Goal: Task Accomplishment & Management: Use online tool/utility

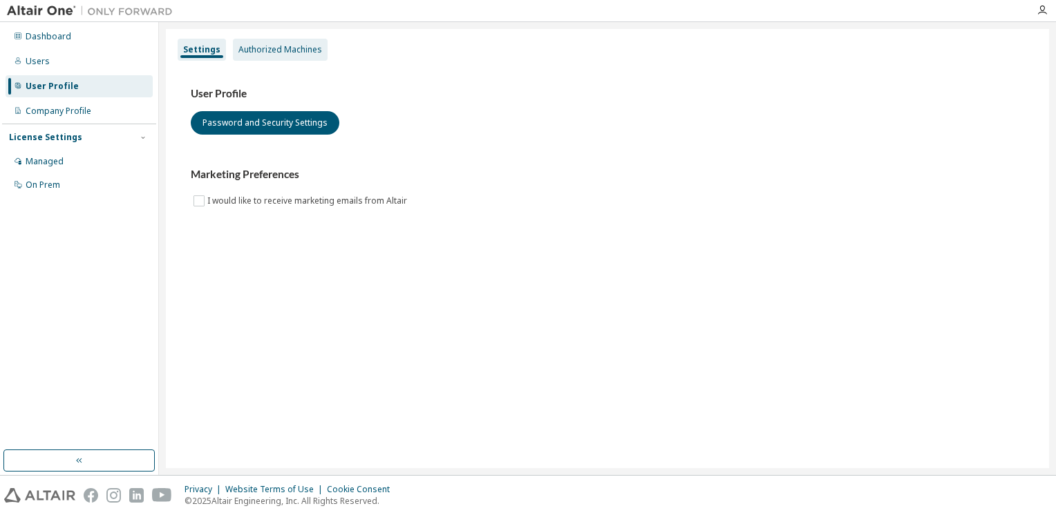
click at [260, 51] on div "Authorized Machines" at bounding box center [280, 49] width 84 height 11
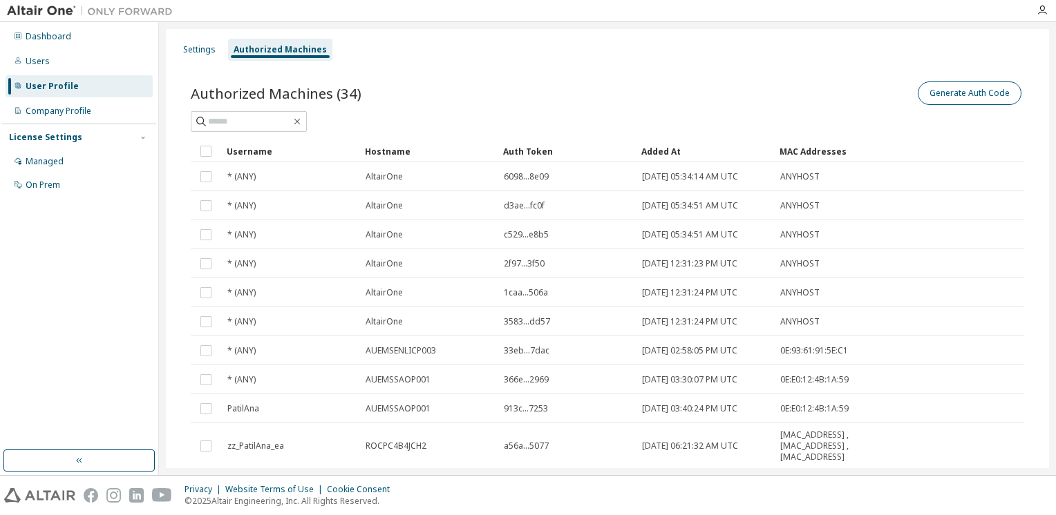
drag, startPoint x: 919, startPoint y: 82, endPoint x: 925, endPoint y: 86, distance: 7.3
click at [925, 86] on div "Generate Auth Code" at bounding box center [815, 93] width 417 height 29
click at [925, 86] on button "Generate Auth Code" at bounding box center [970, 93] width 104 height 23
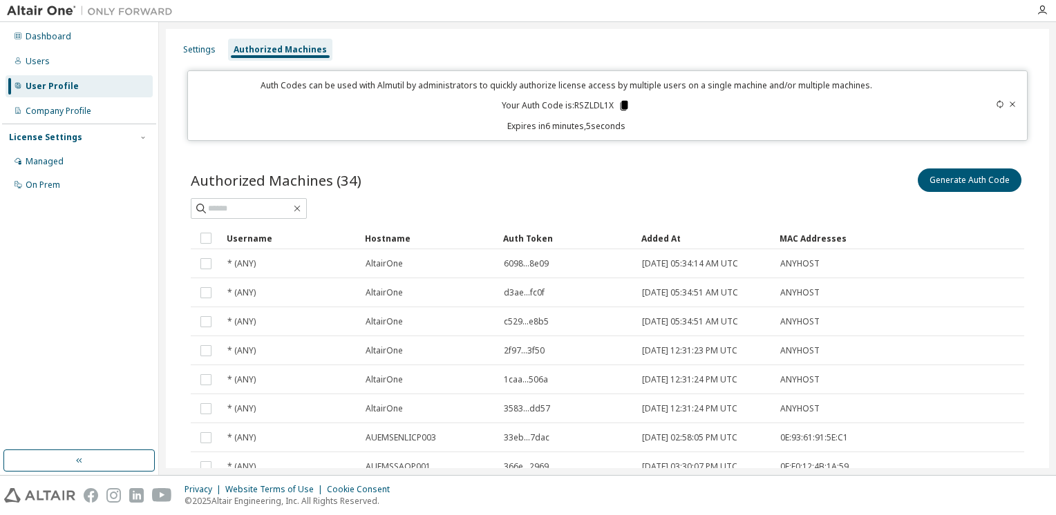
click at [620, 104] on icon at bounding box center [624, 106] width 8 height 10
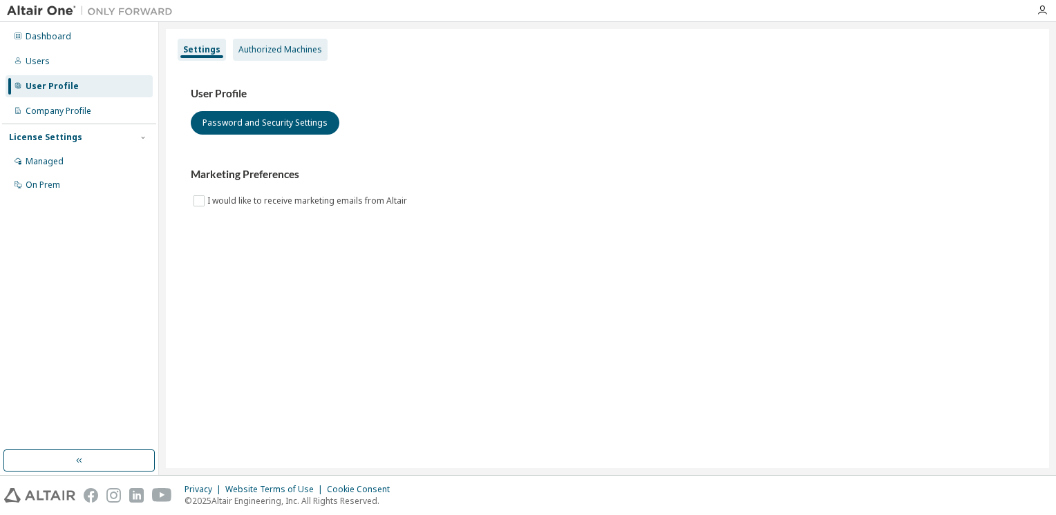
click at [252, 48] on div "Authorized Machines" at bounding box center [280, 49] width 84 height 11
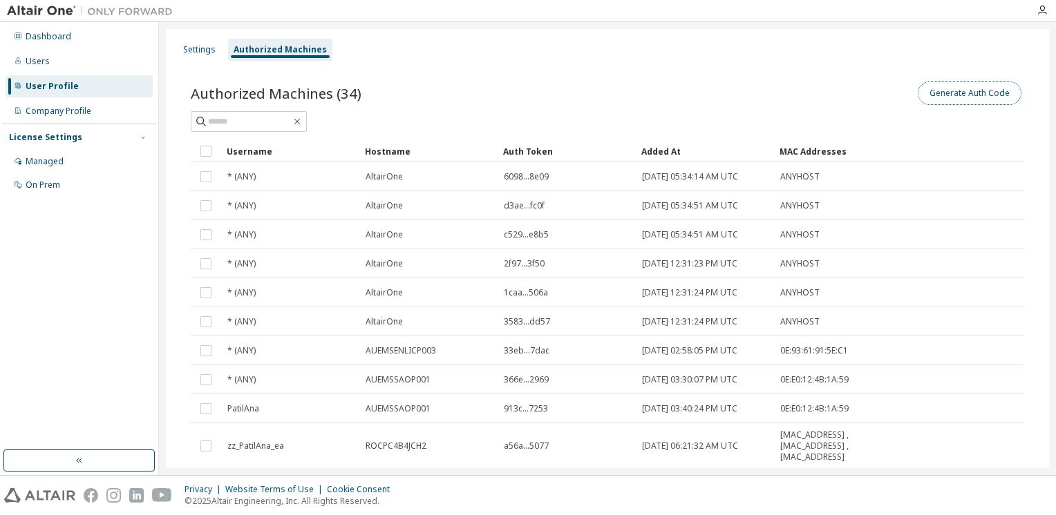
click at [990, 90] on button "Generate Auth Code" at bounding box center [970, 93] width 104 height 23
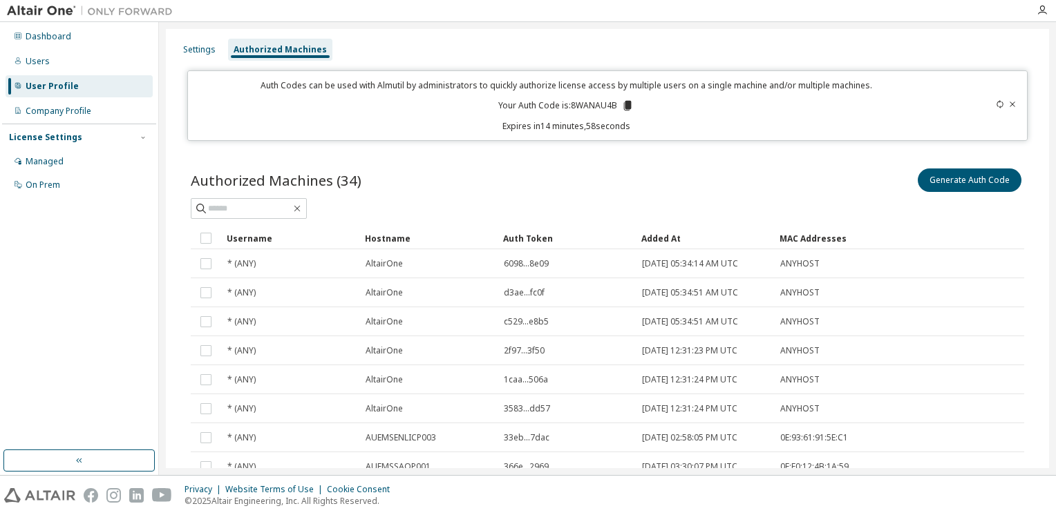
click at [624, 106] on icon at bounding box center [628, 106] width 8 height 10
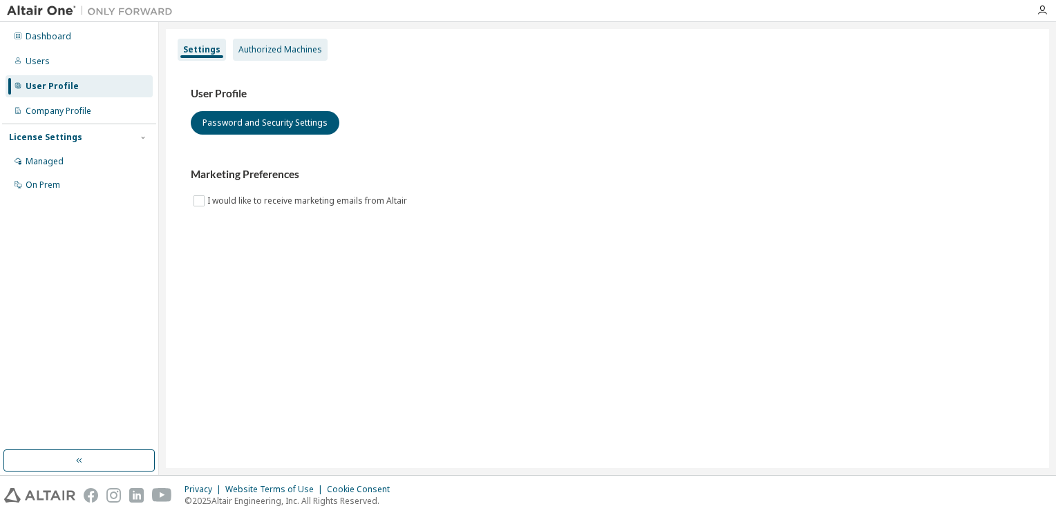
click at [257, 50] on div "Authorized Machines" at bounding box center [280, 49] width 84 height 11
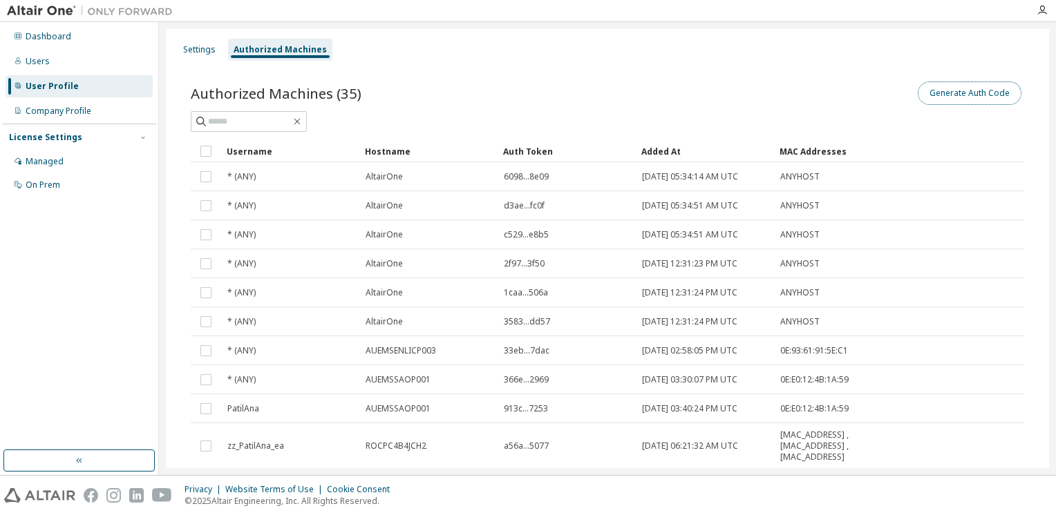
click at [962, 93] on button "Generate Auth Code" at bounding box center [970, 93] width 104 height 23
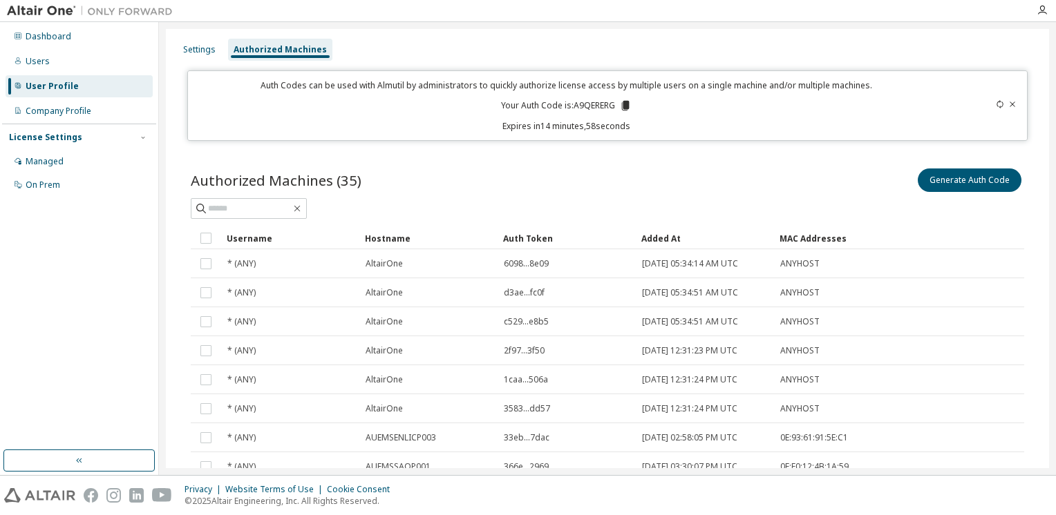
click at [622, 109] on icon at bounding box center [626, 106] width 8 height 10
click at [192, 55] on div "Settings" at bounding box center [200, 50] width 44 height 22
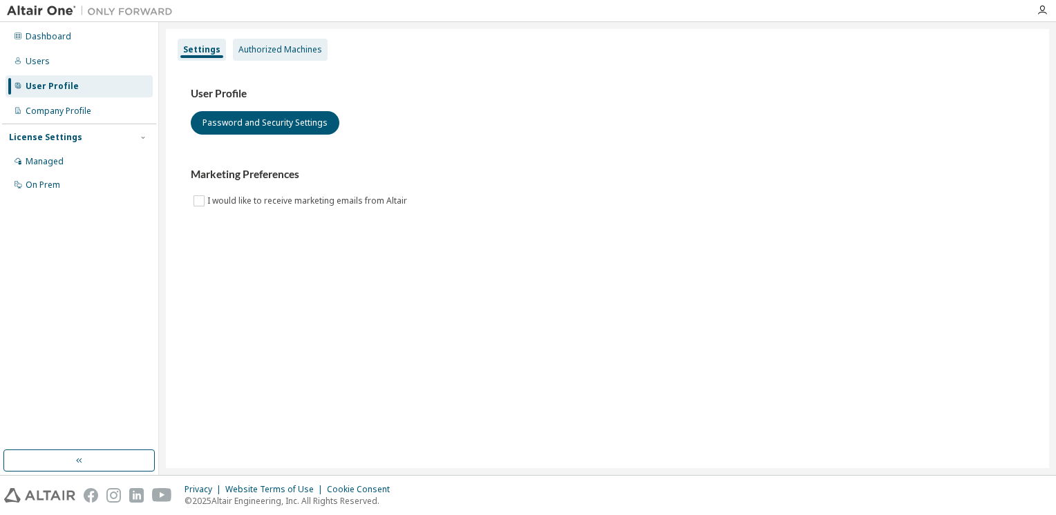
click at [279, 55] on div "Authorized Machines" at bounding box center [280, 49] width 84 height 11
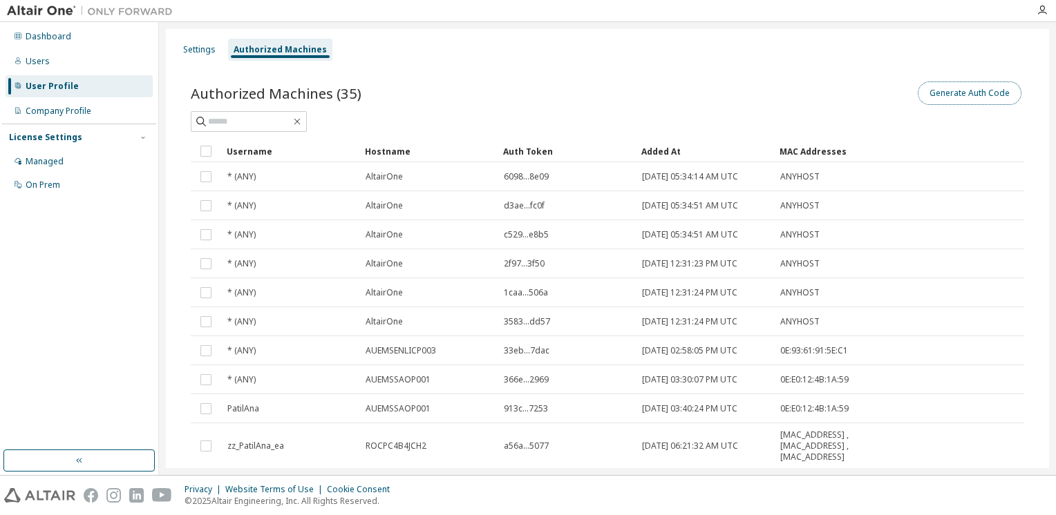
click at [988, 102] on button "Generate Auth Code" at bounding box center [970, 93] width 104 height 23
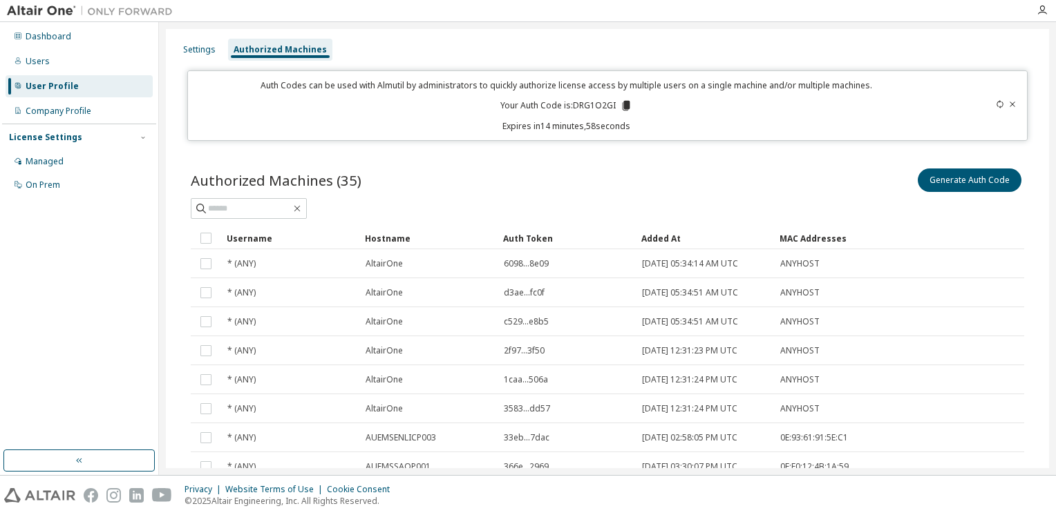
click at [620, 103] on icon at bounding box center [626, 105] width 12 height 12
click at [39, 62] on div "Users" at bounding box center [38, 61] width 24 height 11
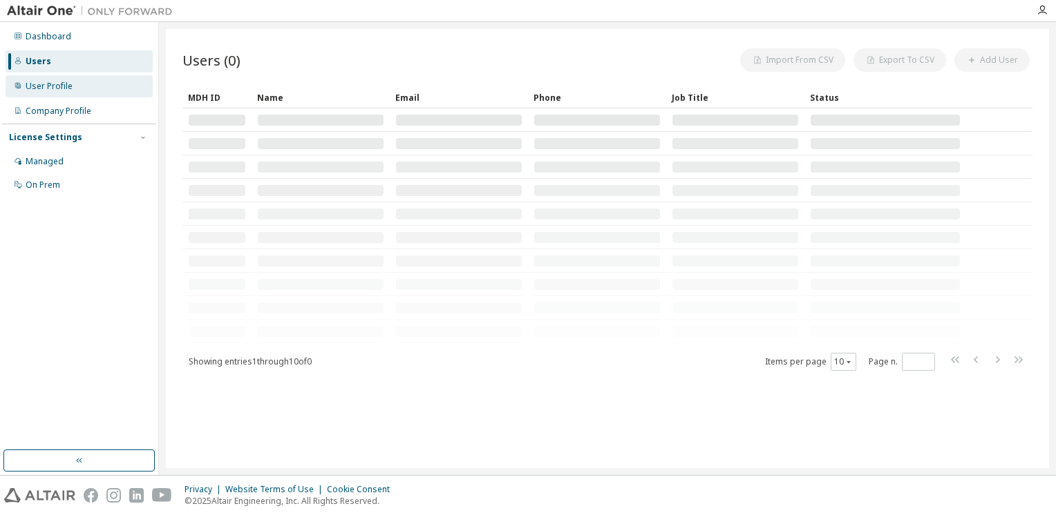
click at [50, 86] on div "User Profile" at bounding box center [49, 86] width 47 height 11
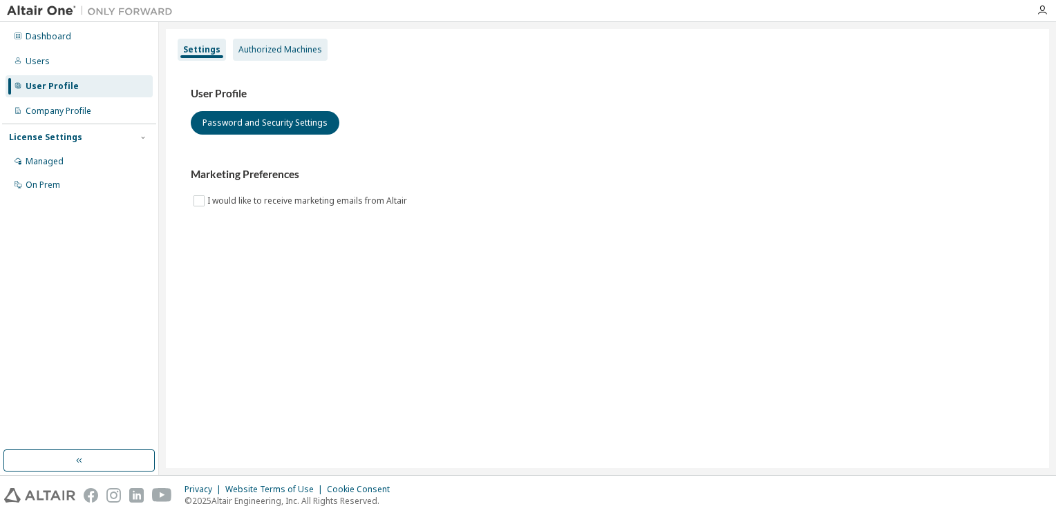
click at [287, 48] on div "Authorized Machines" at bounding box center [280, 49] width 84 height 11
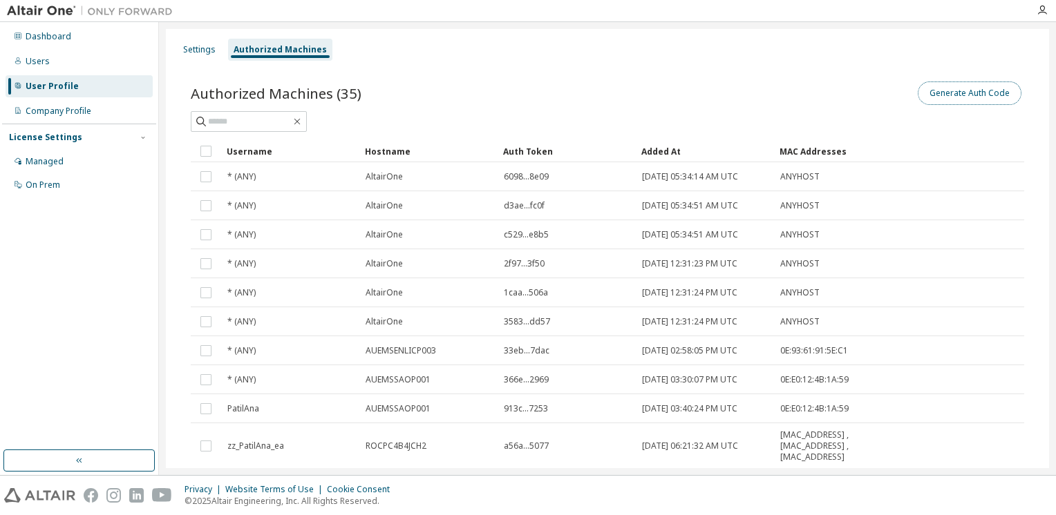
click at [993, 104] on button "Generate Auth Code" at bounding box center [970, 93] width 104 height 23
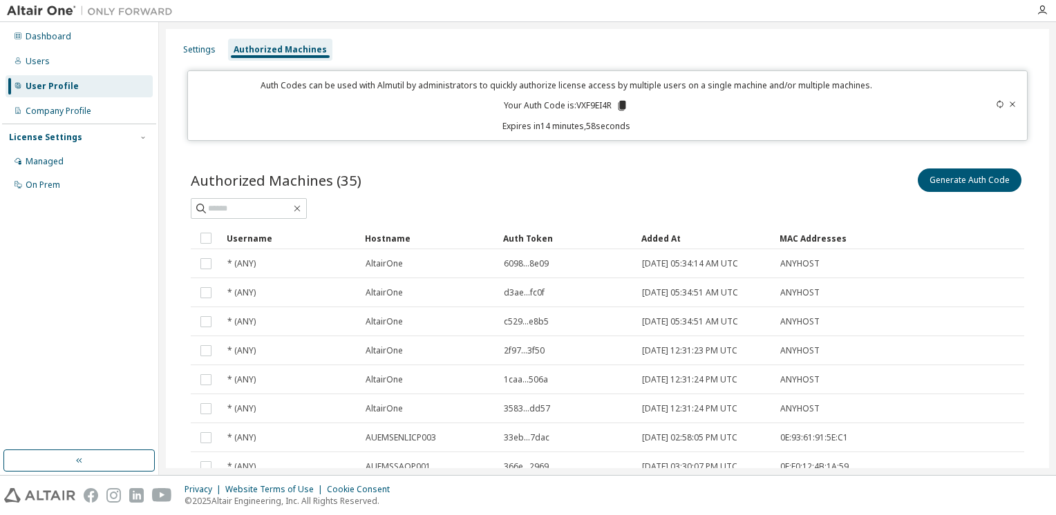
click at [618, 106] on icon at bounding box center [622, 106] width 8 height 10
